Goal: Information Seeking & Learning: Learn about a topic

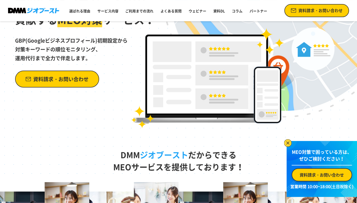
scroll to position [75, 0]
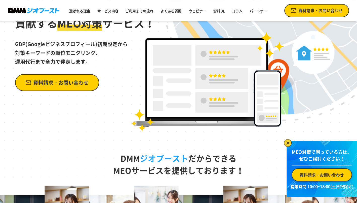
click at [49, 80] on span "資料請求・お問い合わせ" at bounding box center [60, 82] width 55 height 9
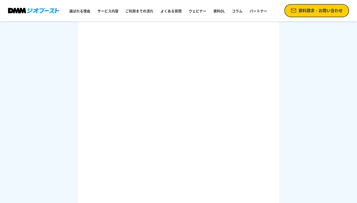
scroll to position [138, 0]
click at [164, 11] on link "よくある質問" at bounding box center [171, 10] width 25 height 9
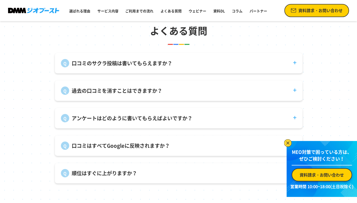
click at [144, 98] on div "過去の口コミを消すことはできますか？ 投稿者自身が削除する必要があります。" at bounding box center [179, 90] width 248 height 20
click at [143, 92] on p "過去の口コミを消すことはできますか？" at bounding box center [117, 91] width 91 height 8
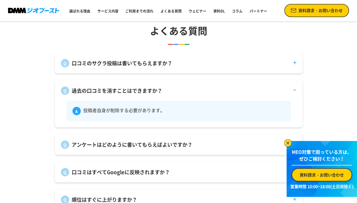
click at [143, 92] on p "過去の口コミを消すことはできますか？" at bounding box center [117, 91] width 91 height 8
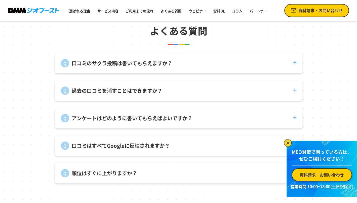
click at [143, 65] on p "口コミのサクラ投稿は書いてもらえますか？" at bounding box center [122, 63] width 101 height 8
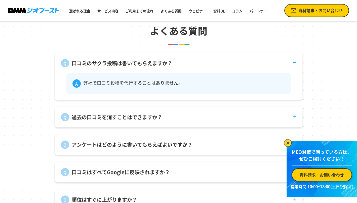
click at [143, 65] on p "口コミのサクラ投稿は書いてもらえますか？" at bounding box center [122, 63] width 101 height 8
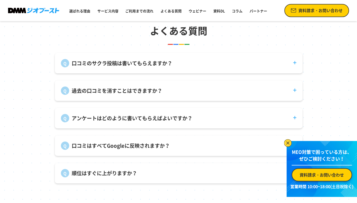
click at [138, 119] on p "アンケートはどのように書いてもらえばよいですか？" at bounding box center [132, 118] width 121 height 8
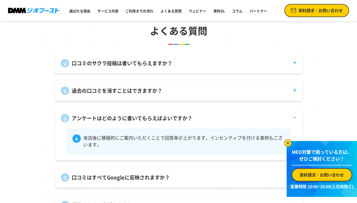
click at [137, 119] on p "アンケートはどのように書いてもらえばよいですか？" at bounding box center [132, 118] width 121 height 8
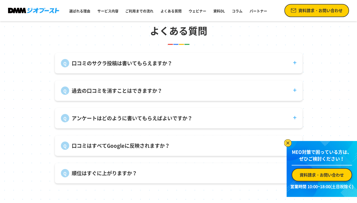
click at [143, 147] on p "口コミはすべてGoogleに反映されますか？" at bounding box center [121, 146] width 98 height 8
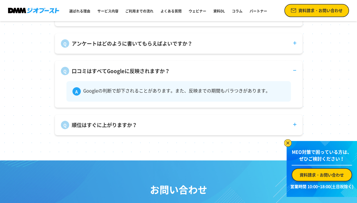
scroll to position [1823, 0]
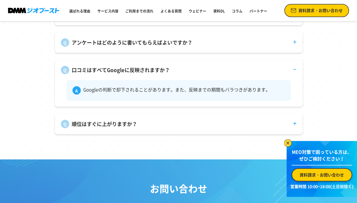
click at [123, 125] on p "順位はすぐに上がりますか？" at bounding box center [104, 124] width 65 height 8
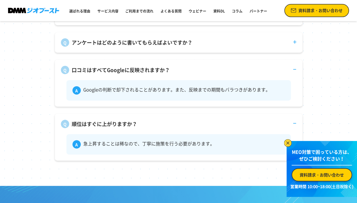
scroll to position [1722, 0]
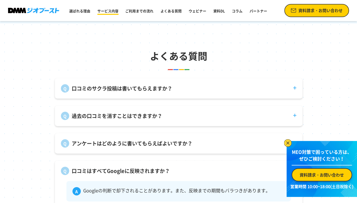
click at [109, 8] on link "サービス内容" at bounding box center [107, 10] width 25 height 9
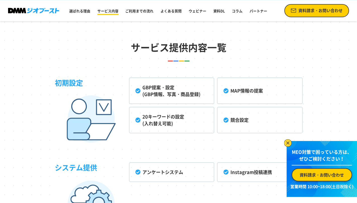
scroll to position [1142, 0]
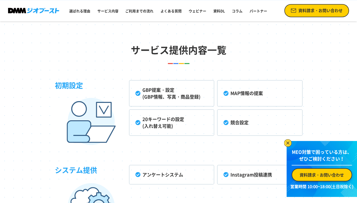
click at [139, 91] on li "GBP提案・設定 (GBP情報、写真・商品登録)" at bounding box center [171, 93] width 85 height 26
click at [163, 88] on li "GBP提案・設定 (GBP情報、写真・商品登録)" at bounding box center [171, 93] width 85 height 26
click at [244, 92] on li "MAP情報の提案" at bounding box center [259, 93] width 85 height 26
click at [163, 118] on li "20キーワードの設定 (入れ替え可能)" at bounding box center [171, 122] width 85 height 26
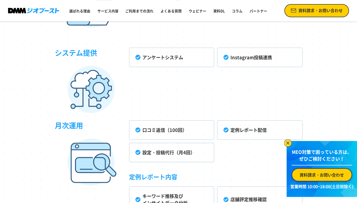
scroll to position [1268, 0]
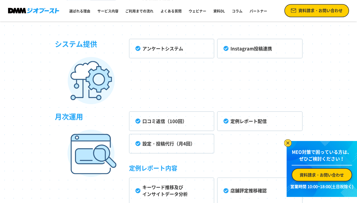
click at [148, 119] on li "口コミ返信（100回）" at bounding box center [171, 120] width 85 height 19
click at [234, 118] on li "定例レポート配信" at bounding box center [259, 120] width 85 height 19
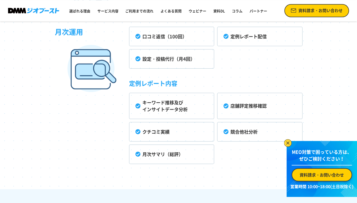
scroll to position [1344, 0]
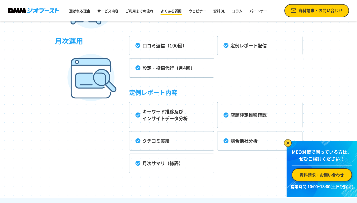
click at [178, 13] on link "よくある質問" at bounding box center [171, 10] width 25 height 9
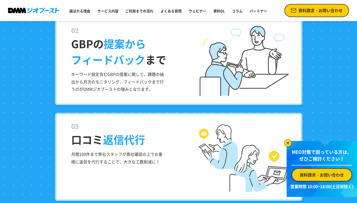
scroll to position [646, 0]
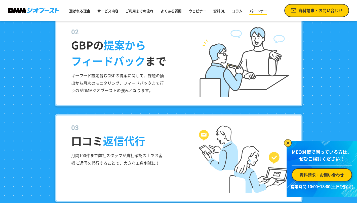
click at [254, 12] on link "パートナー" at bounding box center [258, 10] width 22 height 9
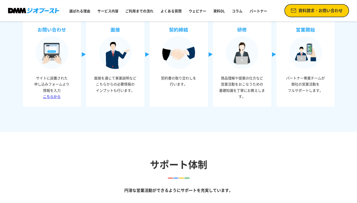
scroll to position [198, 0]
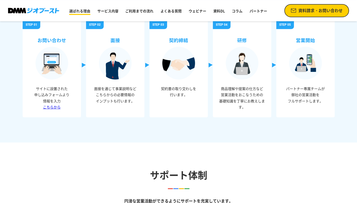
click at [80, 9] on link "選ばれる理由" at bounding box center [79, 10] width 25 height 9
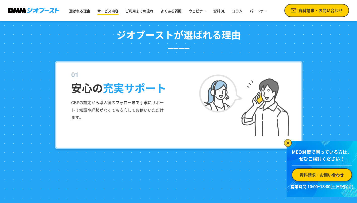
click at [107, 10] on link "サービス内容" at bounding box center [107, 10] width 25 height 9
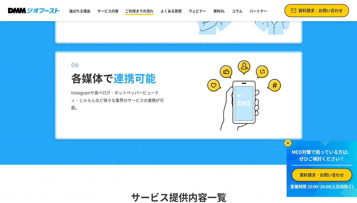
scroll to position [1142, 0]
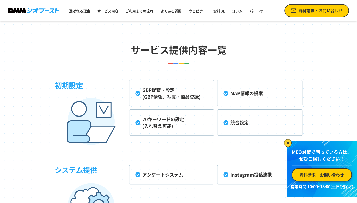
click at [163, 89] on li "GBP提案・設定 (GBP情報、写真・商品登録)" at bounding box center [171, 93] width 85 height 26
click at [168, 94] on li "GBP提案・設定 (GBP情報、写真・商品登録)" at bounding box center [171, 93] width 85 height 26
drag, startPoint x: 162, startPoint y: 95, endPoint x: 145, endPoint y: 95, distance: 17.1
click at [145, 95] on li "GBP提案・設定 (GBP情報、写真・商品登録)" at bounding box center [171, 93] width 85 height 26
click at [244, 90] on li "MAP情報の提案" at bounding box center [259, 93] width 85 height 26
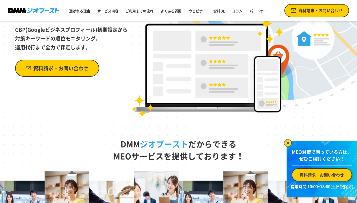
scroll to position [0, 0]
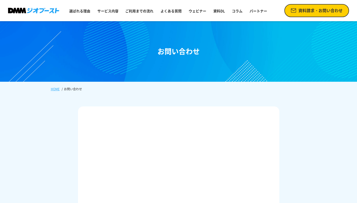
click at [319, 12] on span "資料請求・お問い合わせ" at bounding box center [320, 11] width 44 height 6
click at [236, 11] on link "コラム" at bounding box center [237, 10] width 15 height 9
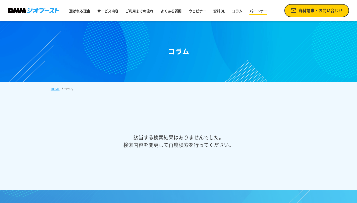
click at [254, 13] on link "パートナー" at bounding box center [258, 10] width 22 height 9
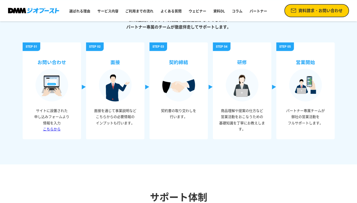
scroll to position [126, 0]
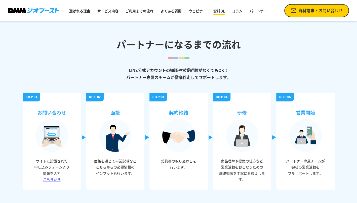
click at [219, 12] on link "資料DL" at bounding box center [219, 10] width 16 height 9
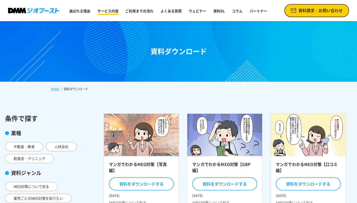
click at [103, 10] on link "サービス内容" at bounding box center [107, 10] width 25 height 9
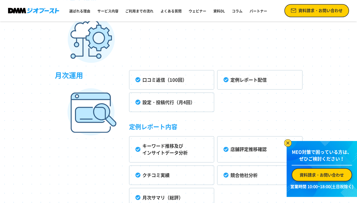
scroll to position [1308, 0]
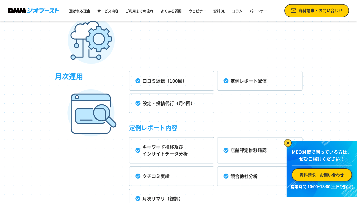
click at [175, 79] on li "口コミ返信（100回）" at bounding box center [171, 80] width 85 height 19
click at [140, 79] on li "口コミ返信（100回）" at bounding box center [171, 80] width 85 height 19
click at [168, 99] on li "設定・投稿代行（月4回）" at bounding box center [171, 102] width 85 height 19
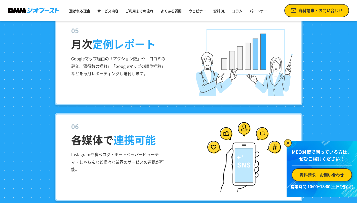
scroll to position [906, 0]
